Goal: Information Seeking & Learning: Find contact information

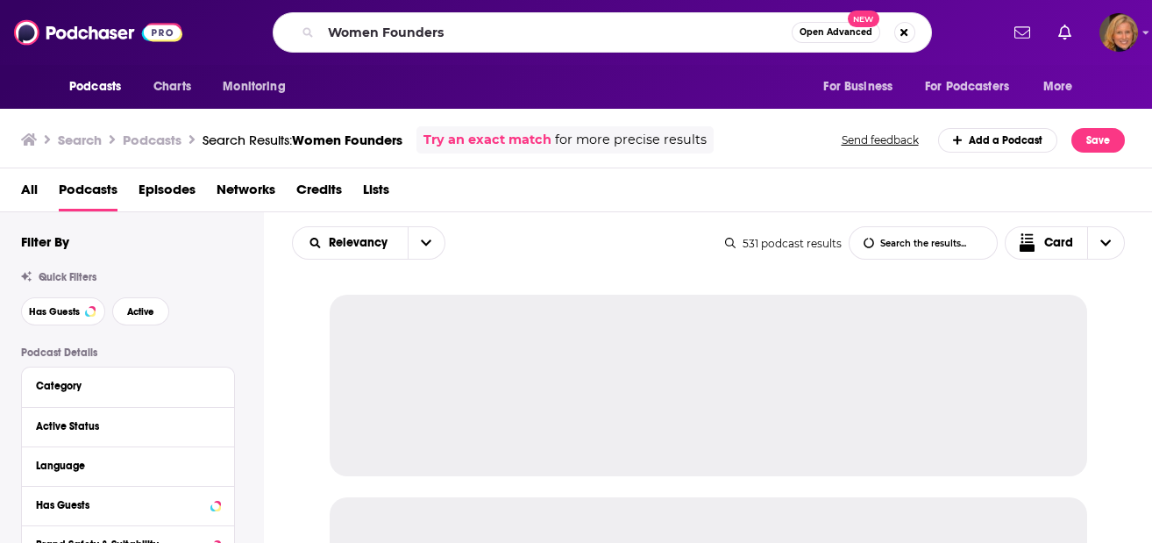
drag, startPoint x: 307, startPoint y: 34, endPoint x: 281, endPoint y: 35, distance: 25.4
click at [281, 35] on div "Women Founders Open Advanced New" at bounding box center [602, 32] width 659 height 40
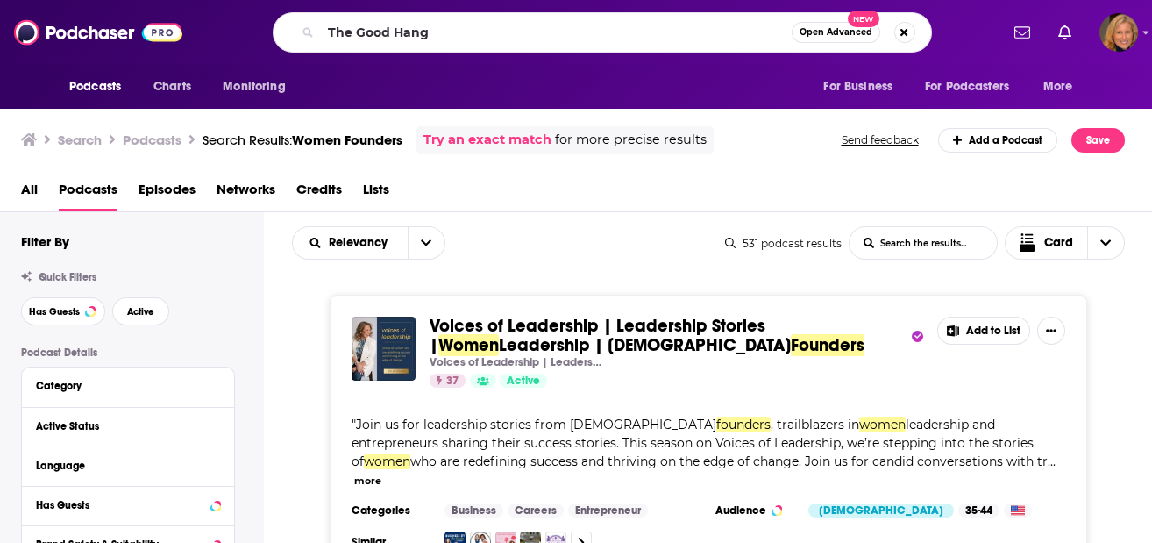
type input "The Good Hang"
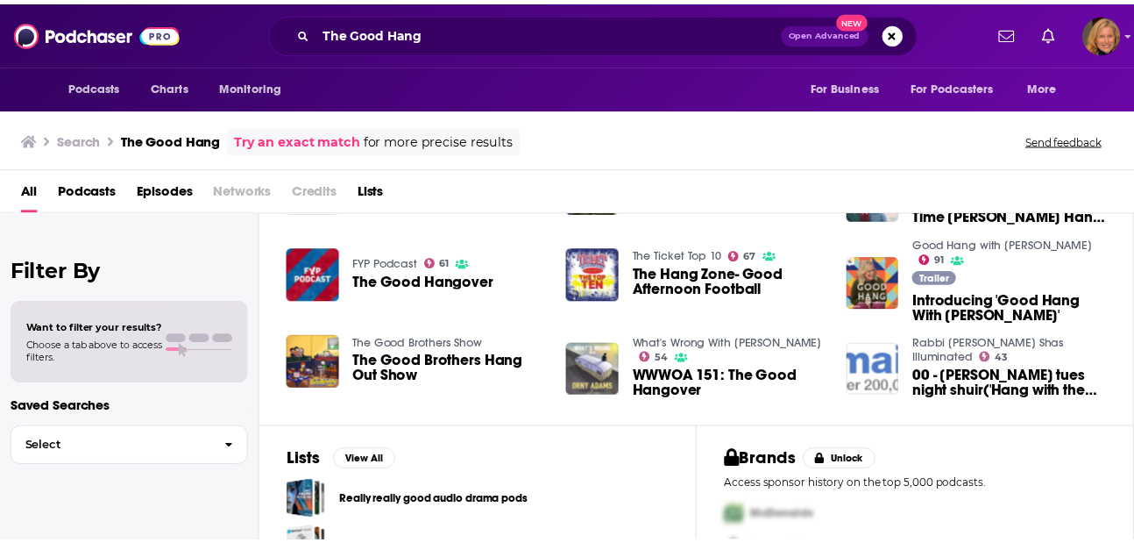
scroll to position [117, 0]
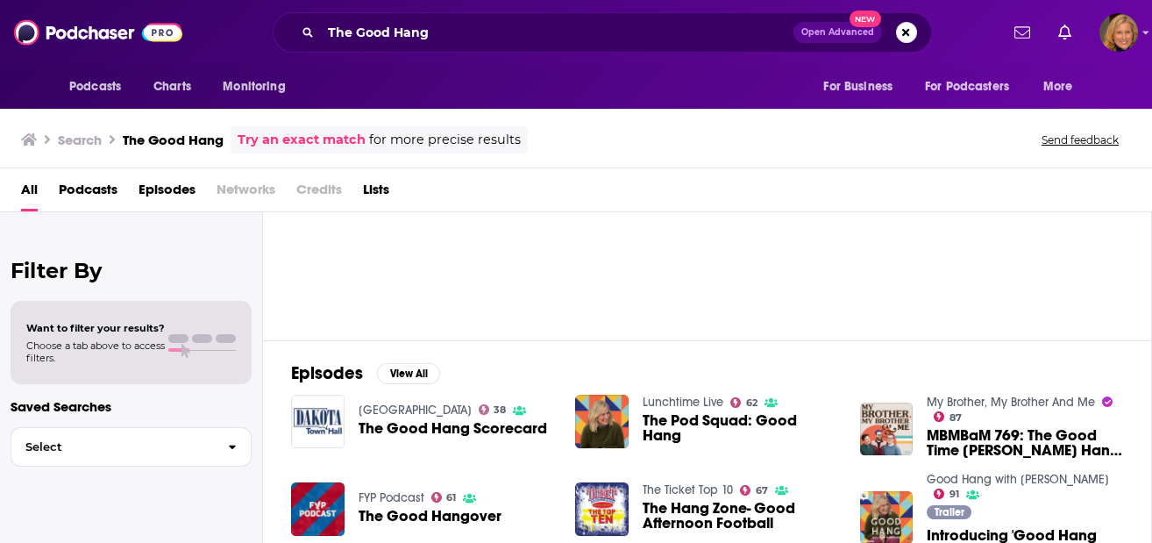
click at [693, 424] on span "The Pod Squad: Good Hang" at bounding box center [741, 428] width 196 height 30
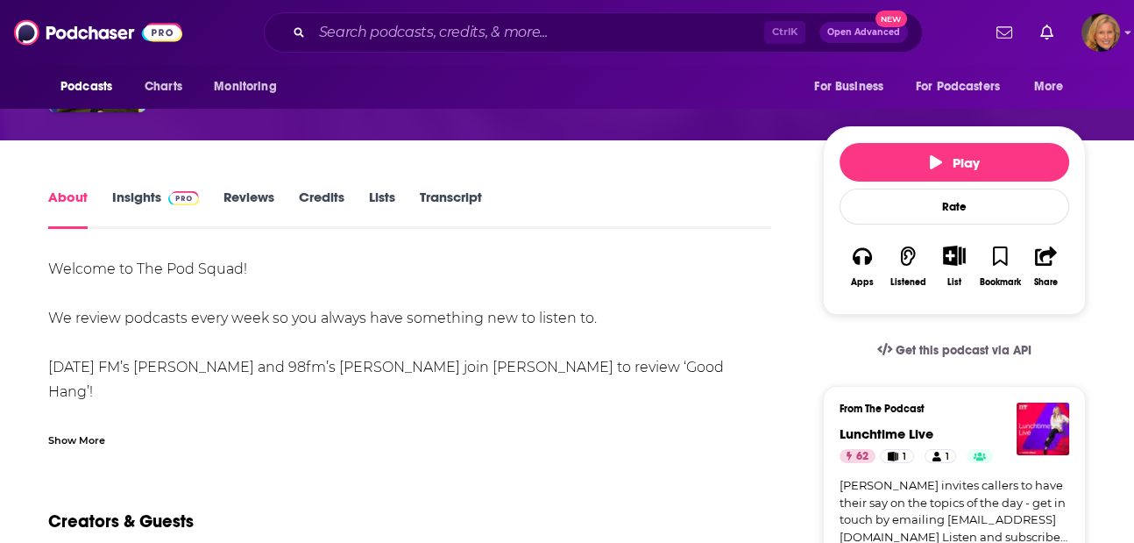
scroll to position [233, 0]
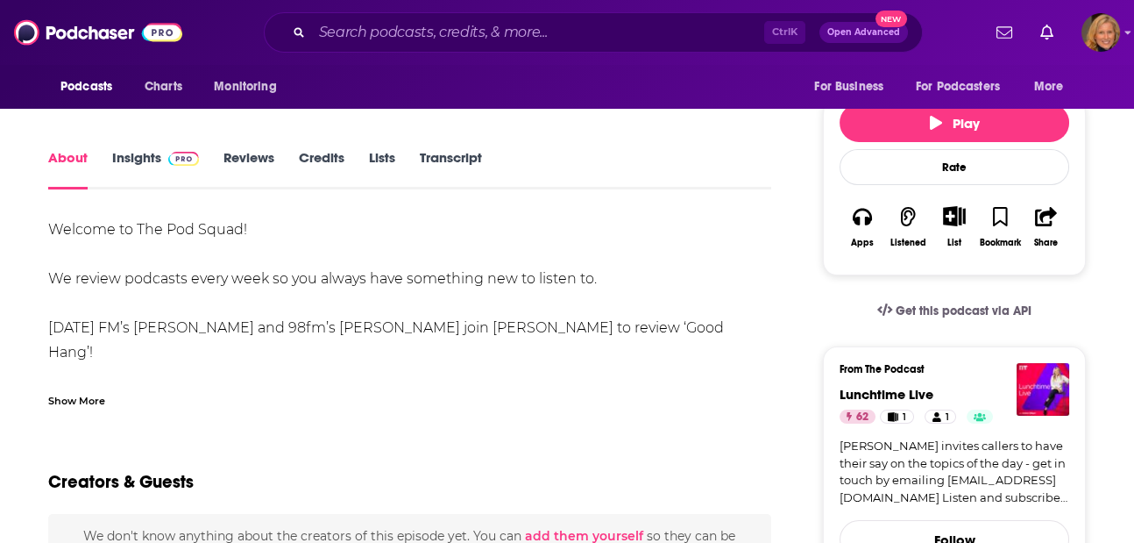
click at [92, 402] on div "Show More" at bounding box center [76, 399] width 57 height 17
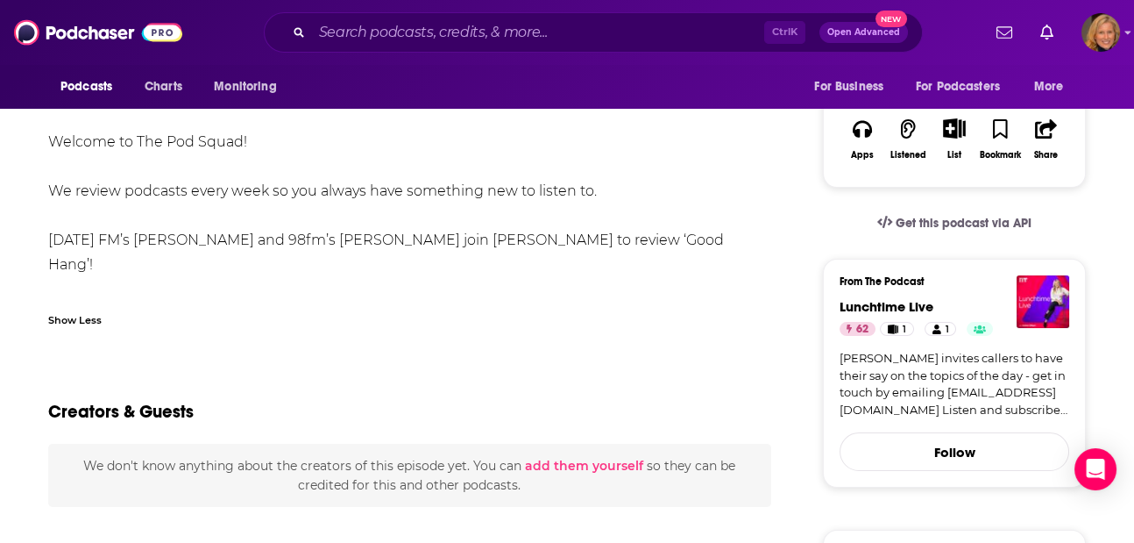
scroll to position [351, 0]
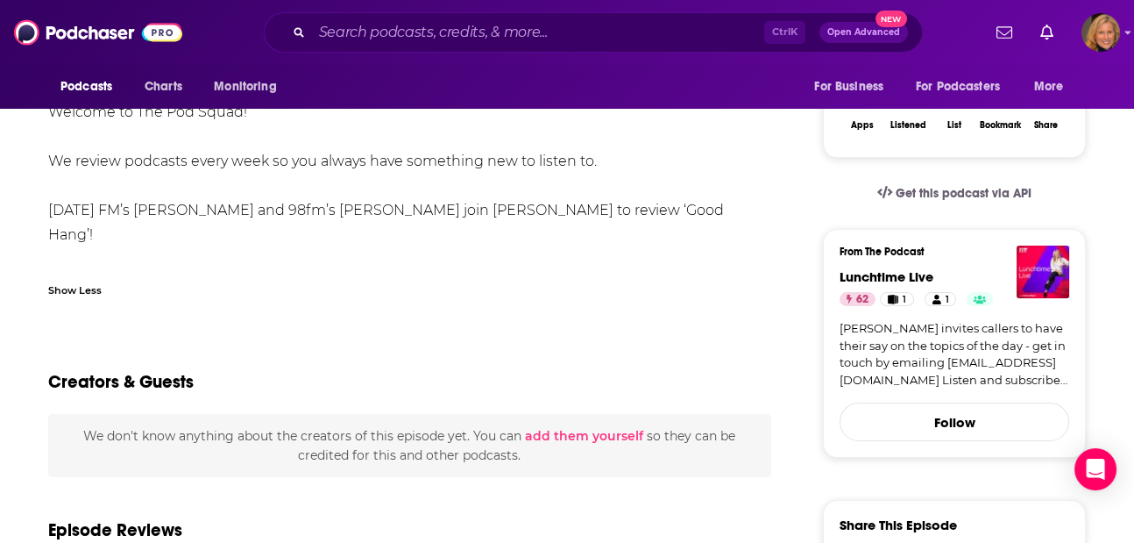
click at [946, 346] on link "[PERSON_NAME] invites callers to have their say on the topics of the day - get …" at bounding box center [955, 354] width 230 height 68
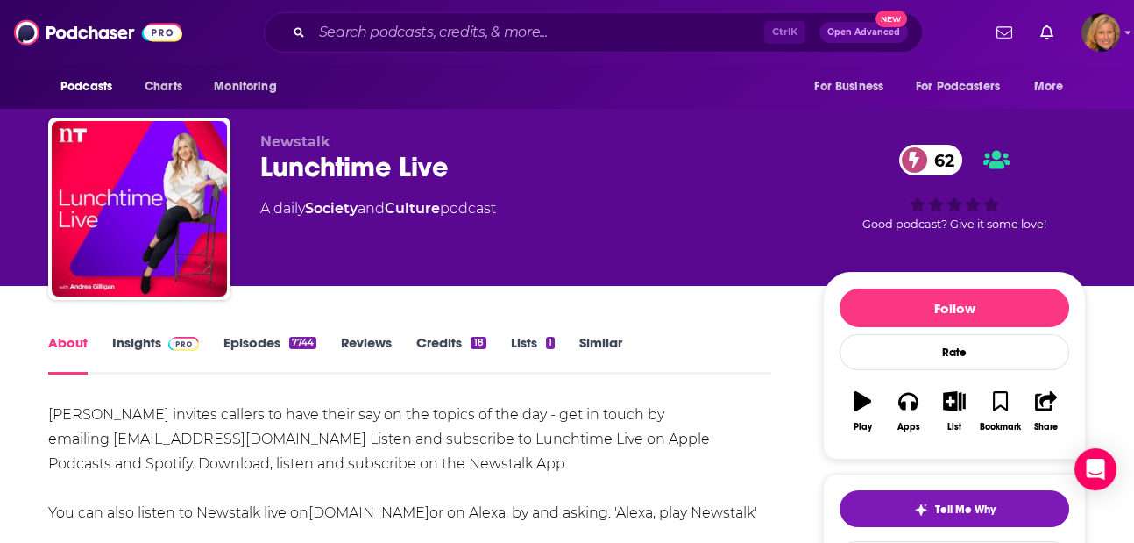
scroll to position [117, 0]
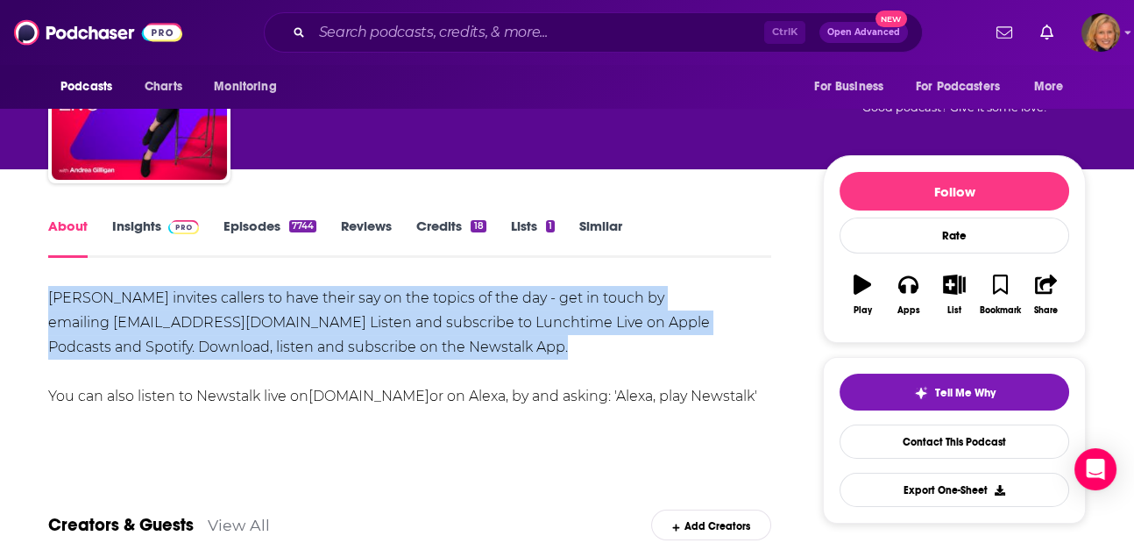
drag, startPoint x: 496, startPoint y: 351, endPoint x: 30, endPoint y: 300, distance: 469.2
drag, startPoint x: 30, startPoint y: 300, endPoint x: 307, endPoint y: 309, distance: 277.2
copy div "[PERSON_NAME] invites callers to have their say on the topics of the day - get …"
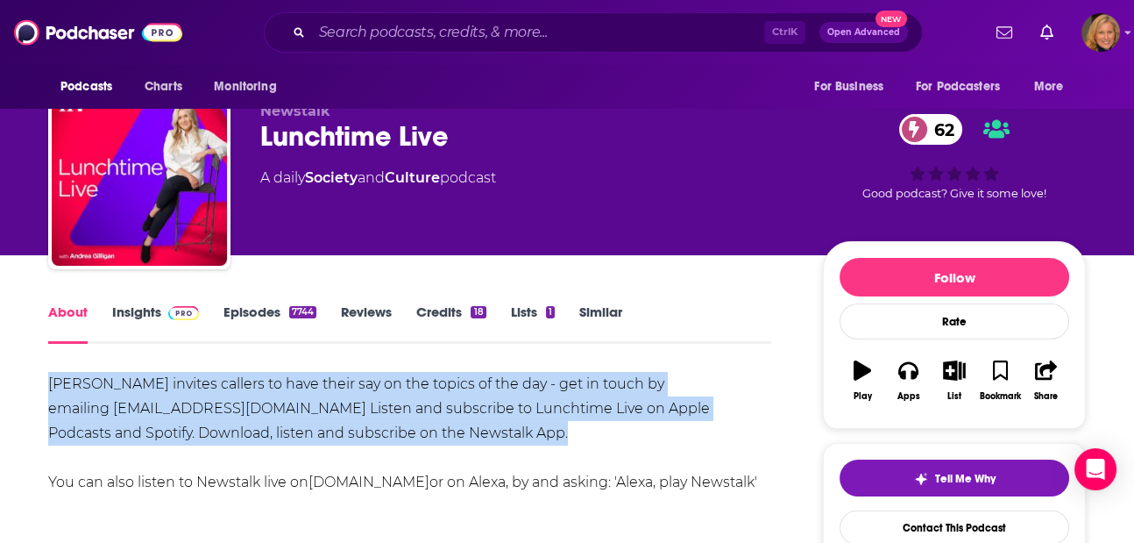
scroll to position [0, 0]
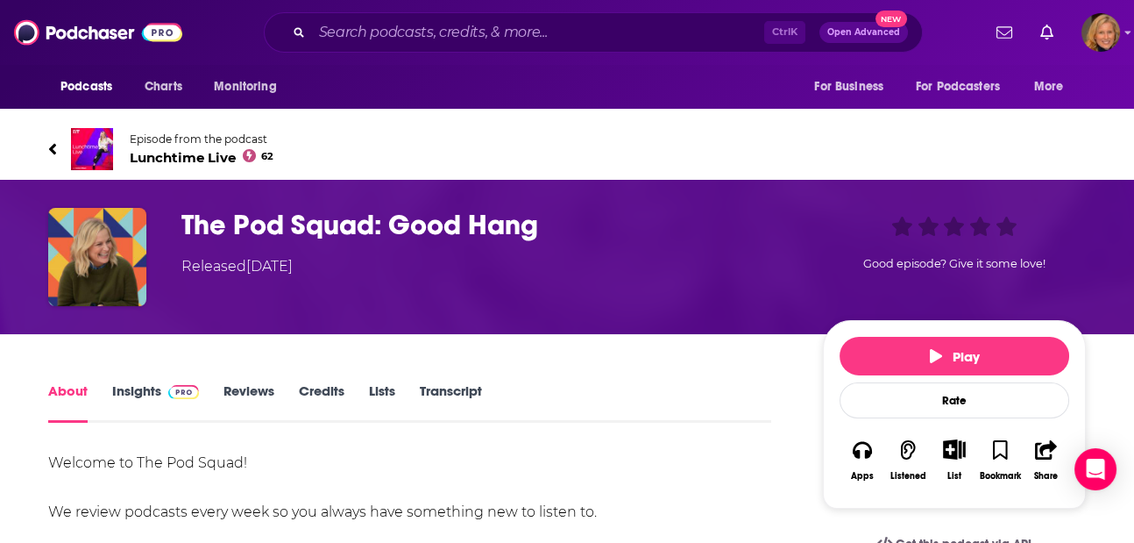
click at [278, 226] on h1 "The Pod Squad: Good Hang" at bounding box center [488, 225] width 614 height 34
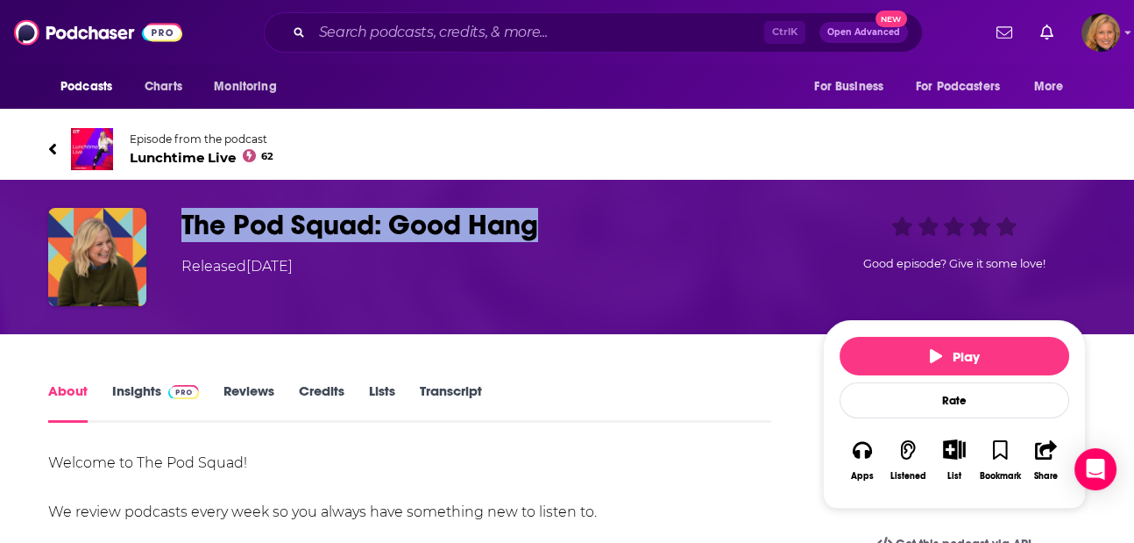
drag, startPoint x: 548, startPoint y: 227, endPoint x: 181, endPoint y: 218, distance: 367.4
click at [181, 218] on h1 "The Pod Squad: Good Hang" at bounding box center [488, 225] width 614 height 34
drag, startPoint x: 181, startPoint y: 218, endPoint x: 250, endPoint y: 218, distance: 69.3
copy h1 "The Pod Squad: Good Hang"
click at [145, 387] on link "Insights" at bounding box center [155, 402] width 87 height 40
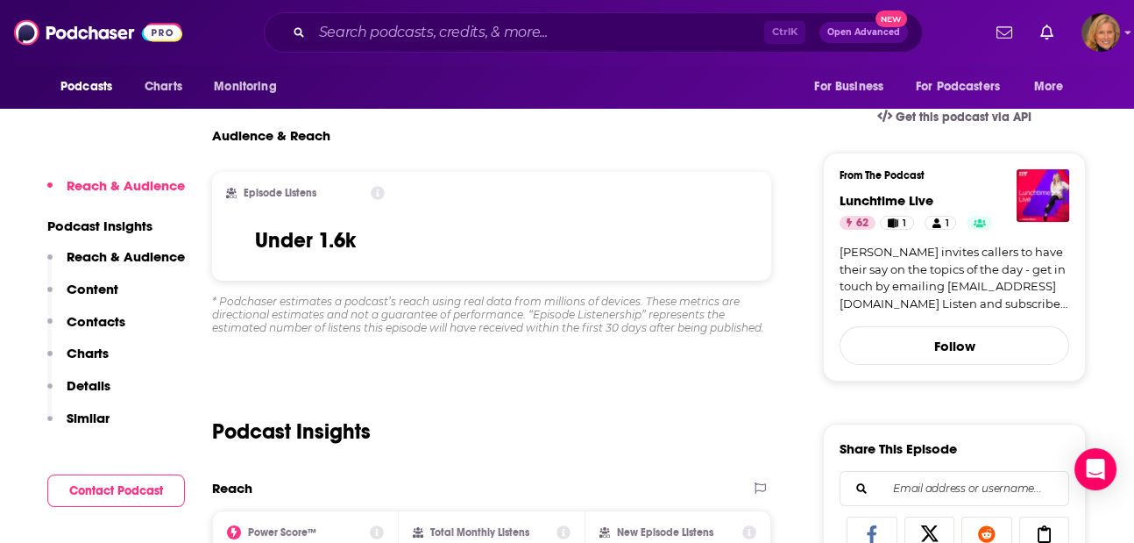
scroll to position [467, 0]
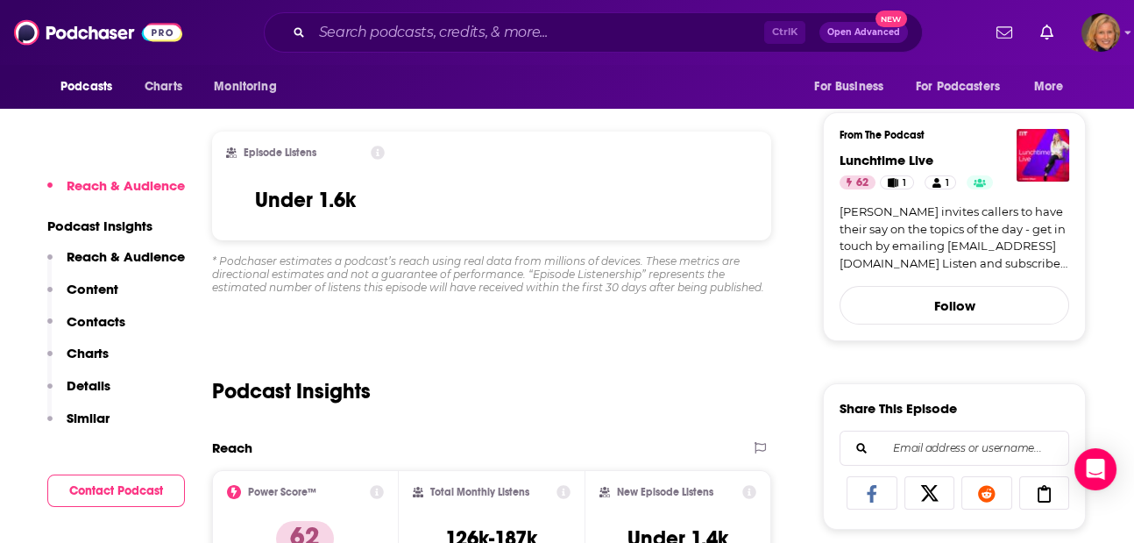
click at [97, 313] on p "Contacts" at bounding box center [96, 321] width 59 height 17
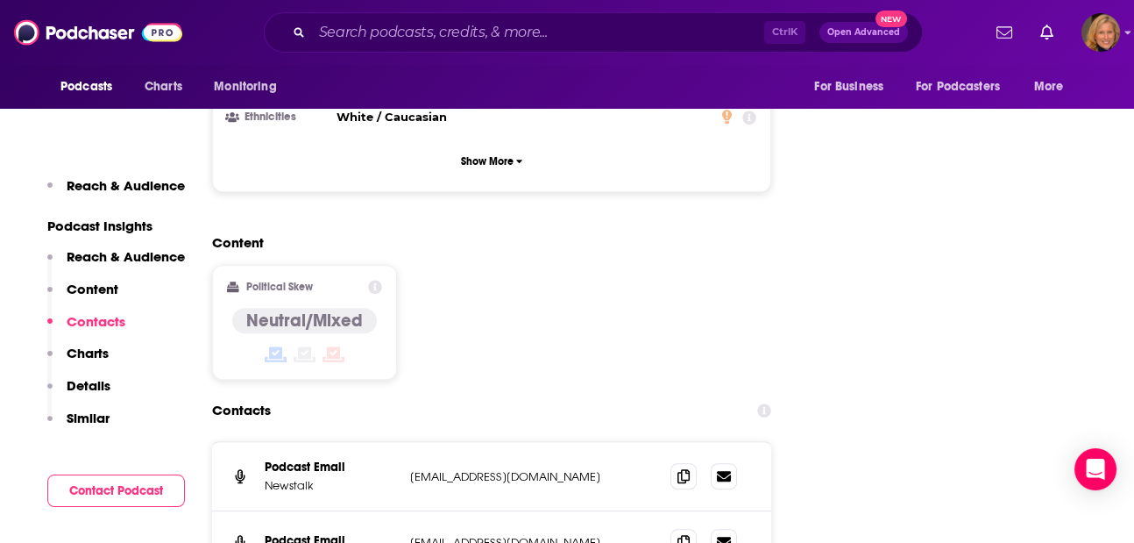
scroll to position [1252, 0]
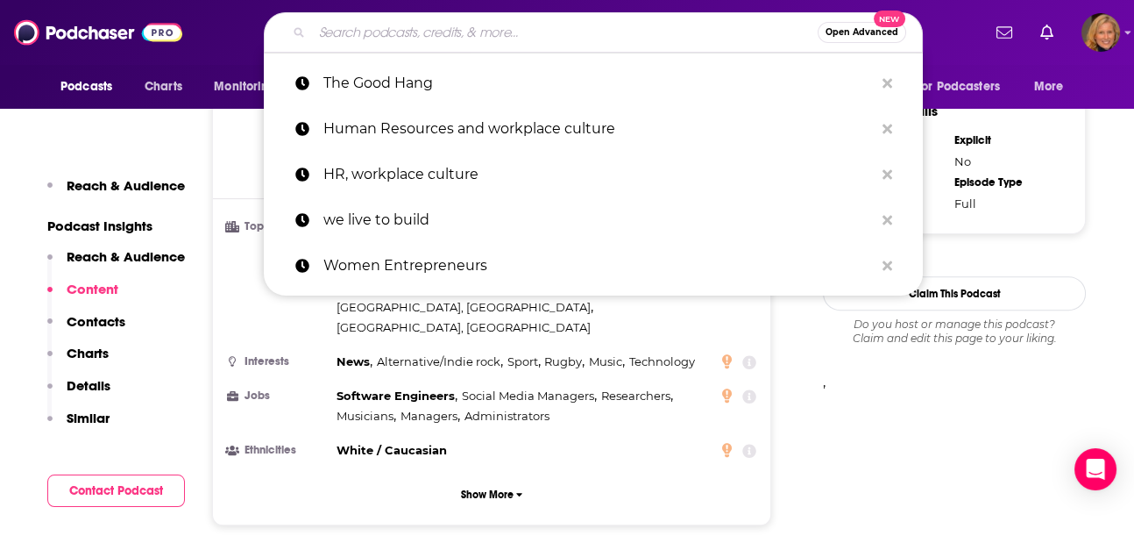
paste input "The Pod Squad: Good Hang"
type input "The Pod Squad: Good Hang"
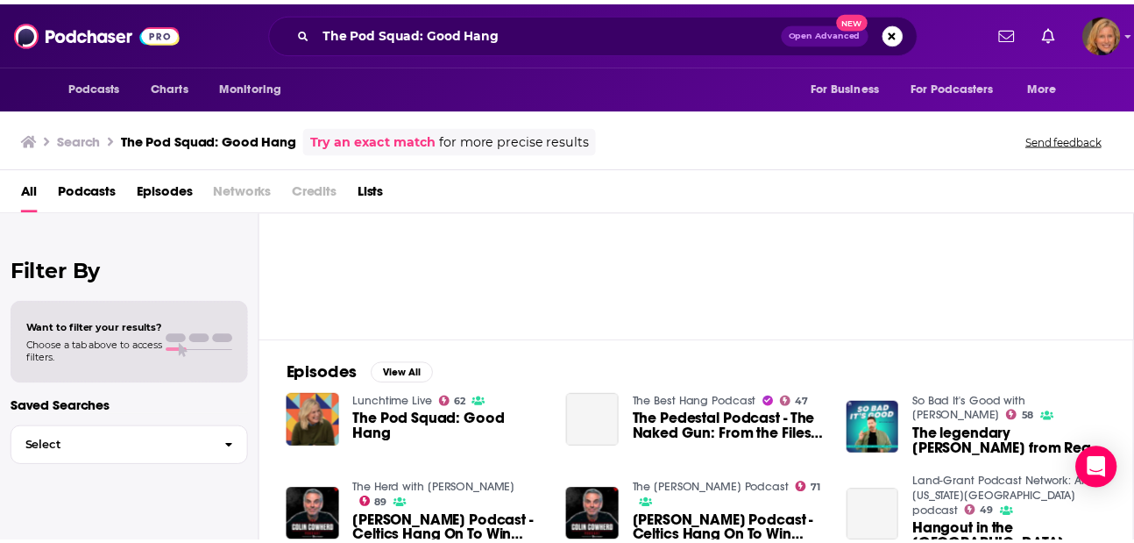
scroll to position [233, 0]
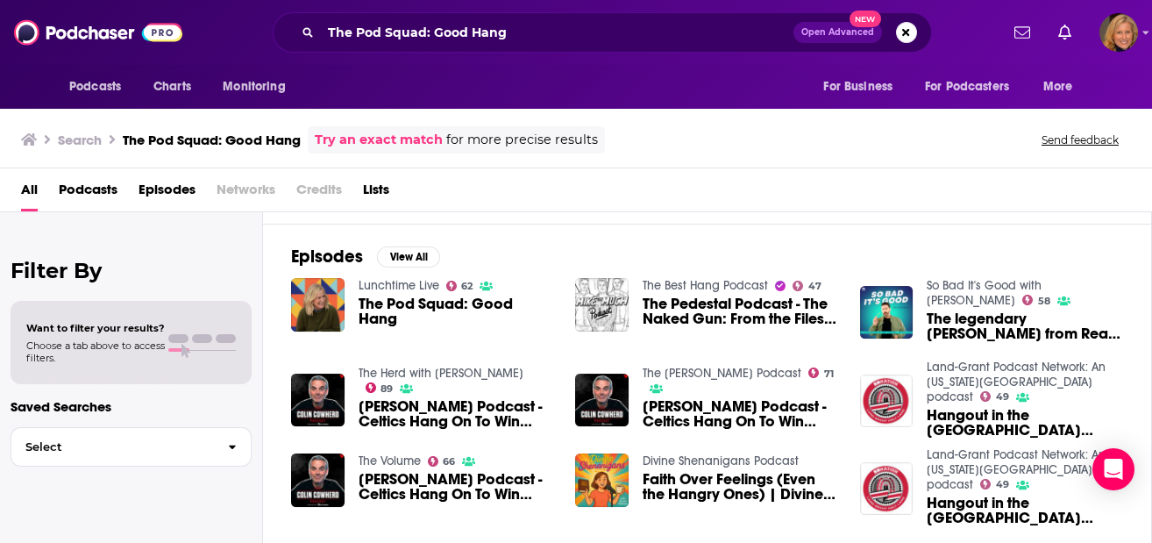
click at [434, 300] on span "The Pod Squad: Good Hang" at bounding box center [457, 311] width 196 height 30
